Goal: Information Seeking & Learning: Check status

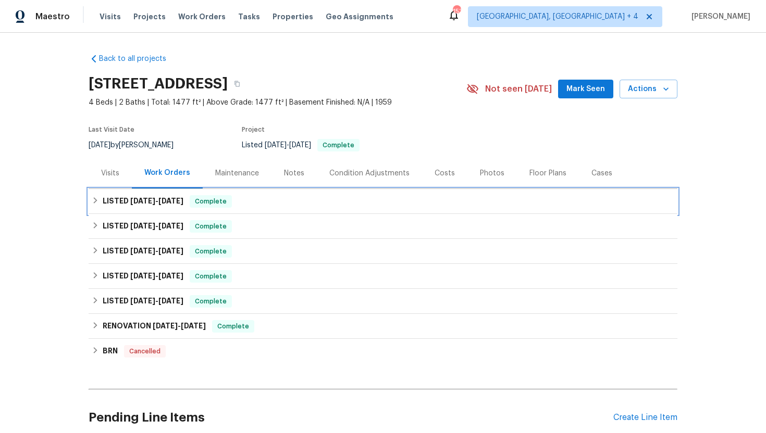
click at [183, 198] on span "8/28/25" at bounding box center [170, 200] width 25 height 7
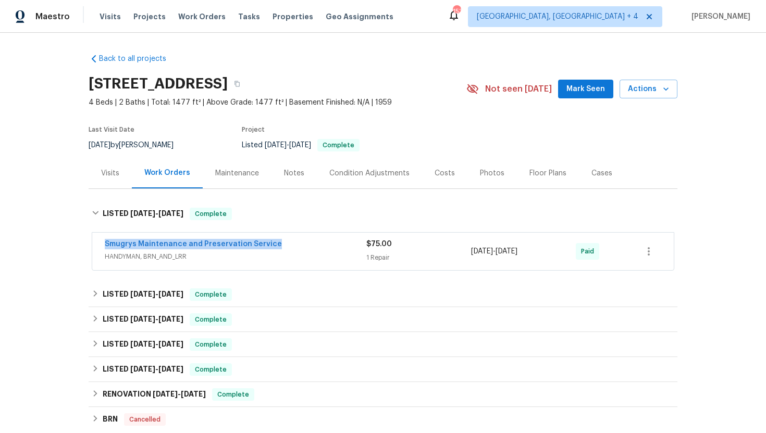
drag, startPoint x: 280, startPoint y: 248, endPoint x: 95, endPoint y: 242, distance: 184.5
click at [95, 242] on div "Smugrys Maintenance and Preservation Service HANDYMAN, BRN_AND_LRR $75.00 1 Rep…" at bounding box center [382, 252] width 581 height 38
copy link "Smugrys Maintenance and Preservation Service"
drag, startPoint x: 556, startPoint y: 257, endPoint x: 463, endPoint y: 254, distance: 92.8
click at [463, 254] on div "Smugrys Maintenance and Preservation Service HANDYMAN, BRN_AND_LRR $75.00 1 Rep…" at bounding box center [370, 251] width 531 height 25
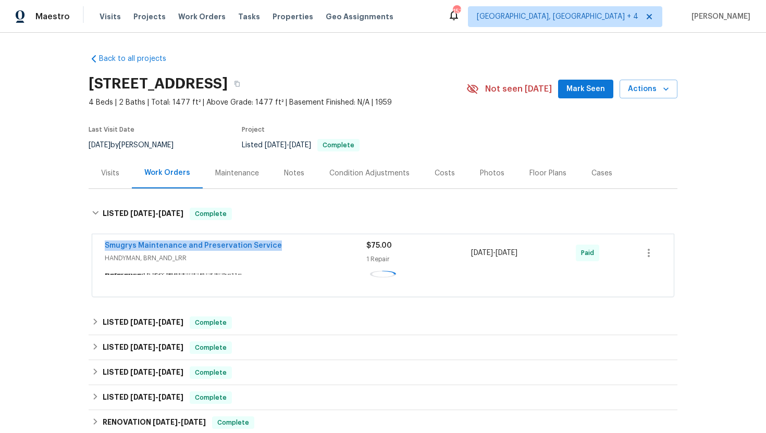
copy div "8/27/2025 - 8/27/2025"
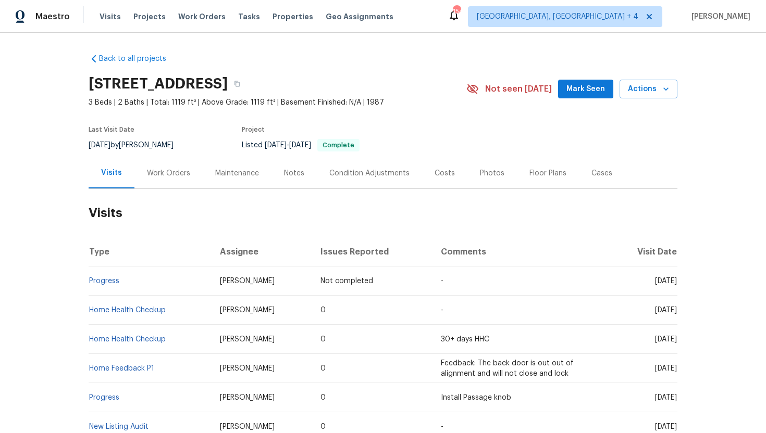
click at [170, 189] on div "Work Orders" at bounding box center [168, 173] width 68 height 31
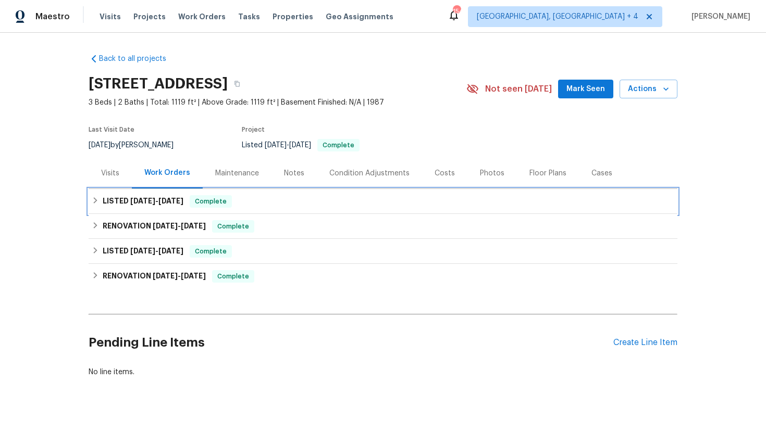
click at [179, 205] on span "[DATE]" at bounding box center [170, 200] width 25 height 7
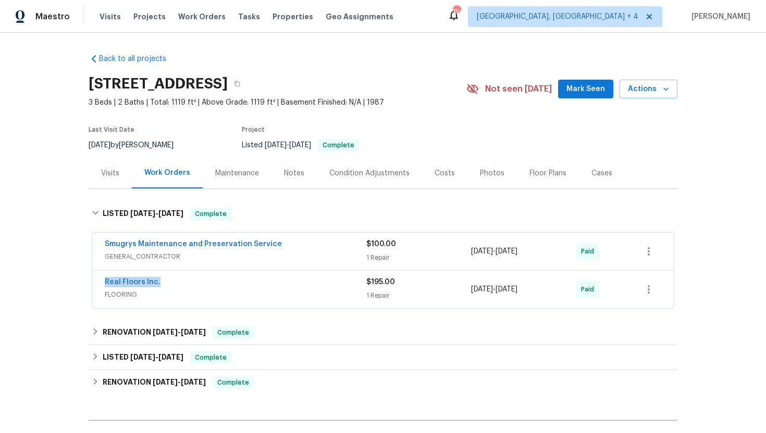
drag, startPoint x: 195, startPoint y: 295, endPoint x: 101, endPoint y: 292, distance: 94.4
click at [101, 292] on div "Real Floors Inc. FLOORING $195.00 1 Repair [DATE] - [DATE] Paid" at bounding box center [382, 290] width 581 height 38
copy link "Real Floors Inc."
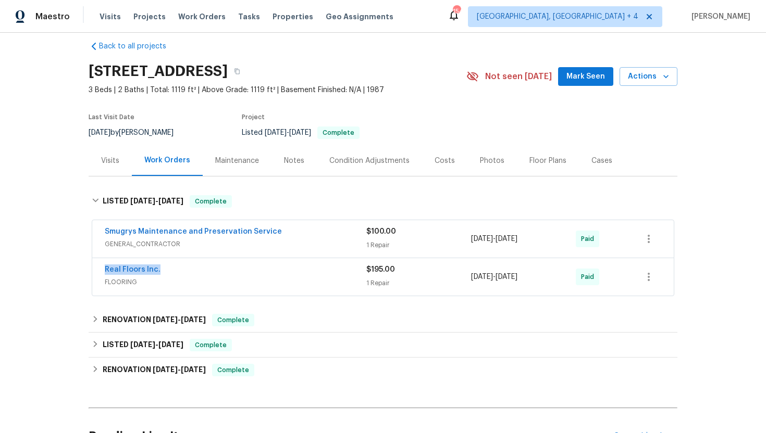
scroll to position [19, 0]
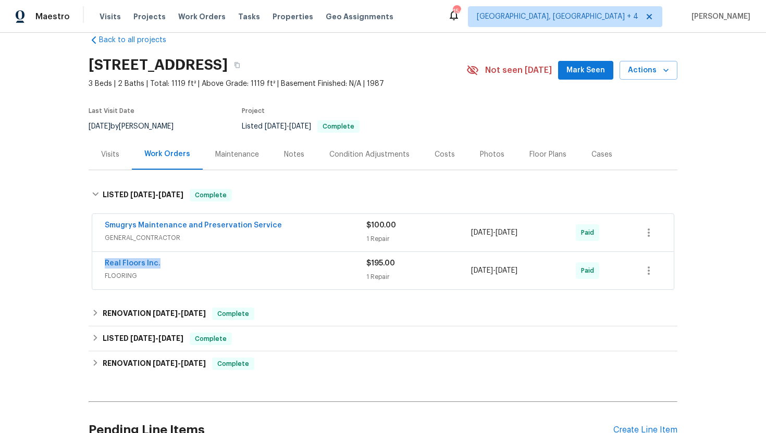
drag, startPoint x: 542, startPoint y: 286, endPoint x: 465, endPoint y: 281, distance: 77.3
click at [465, 281] on div "Real Floors Inc. FLOORING $195.00 1 Repair [DATE] - [DATE] Paid" at bounding box center [370, 270] width 531 height 25
copy div "1 Repair [DATE] - [DATE]"
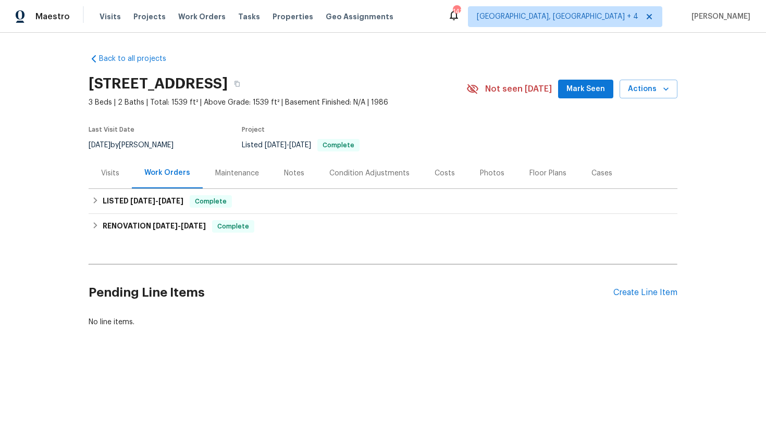
click at [105, 169] on div "Visits" at bounding box center [110, 173] width 18 height 10
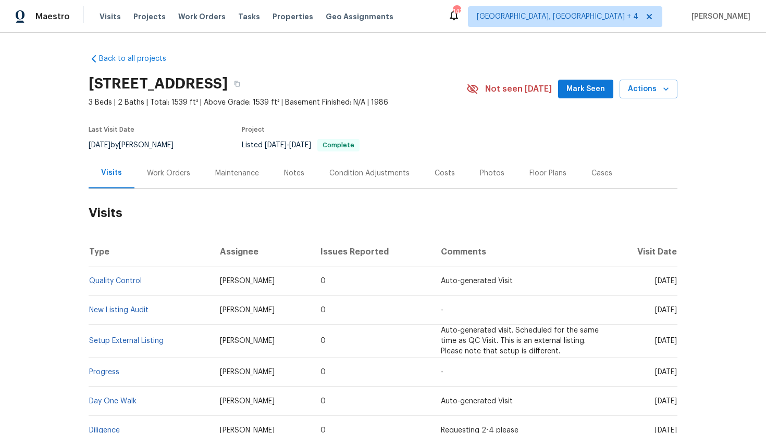
drag, startPoint x: 634, startPoint y: 280, endPoint x: 675, endPoint y: 283, distance: 40.2
click at [675, 283] on span "Mon, Sep 22 2025" at bounding box center [666, 281] width 22 height 7
copy span "Sep 22 2025"
